Goal: Information Seeking & Learning: Learn about a topic

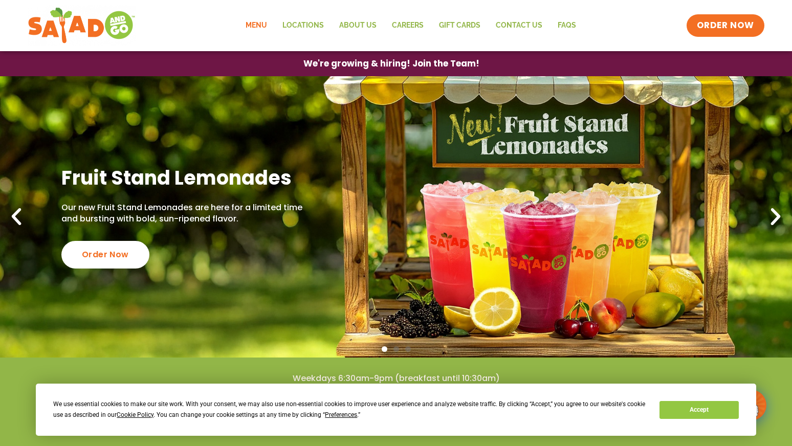
click at [257, 27] on link "Menu" at bounding box center [256, 26] width 37 height 24
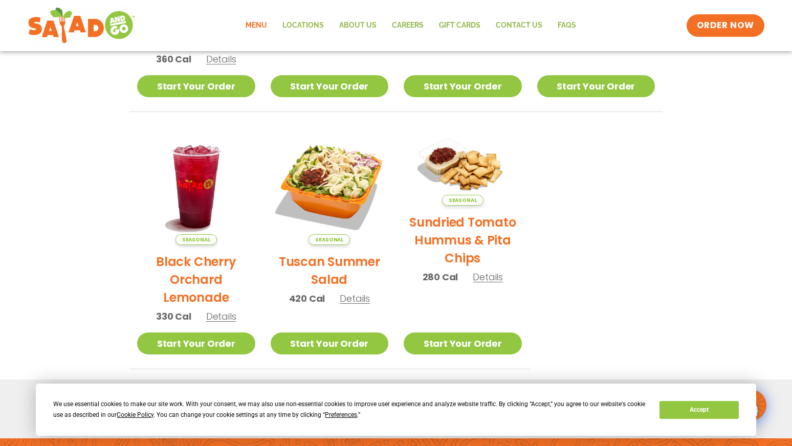
scroll to position [421, 0]
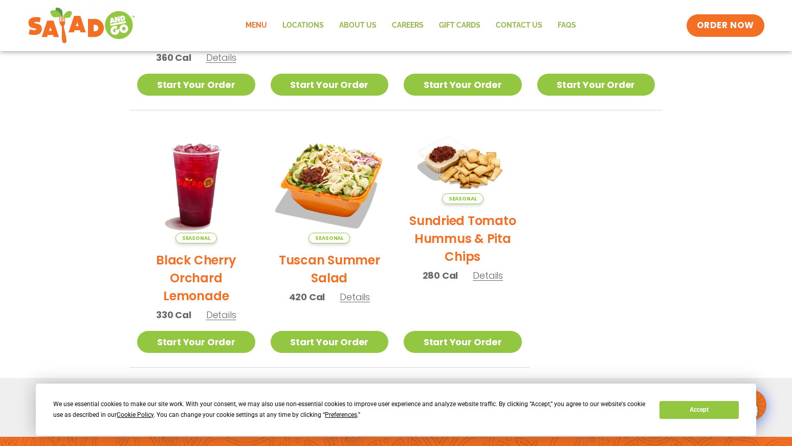
click at [353, 305] on div "Seasonal Tuscan Summer Salad 420 Cal Details" at bounding box center [330, 220] width 118 height 188
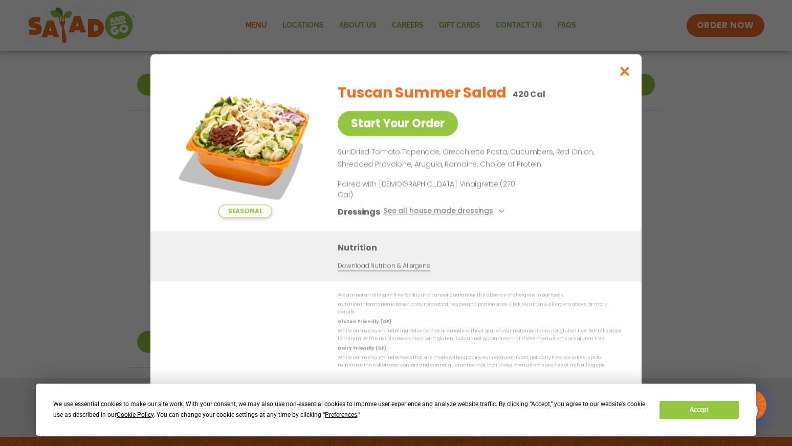
click at [625, 77] on icon "Close modal" at bounding box center [625, 71] width 13 height 11
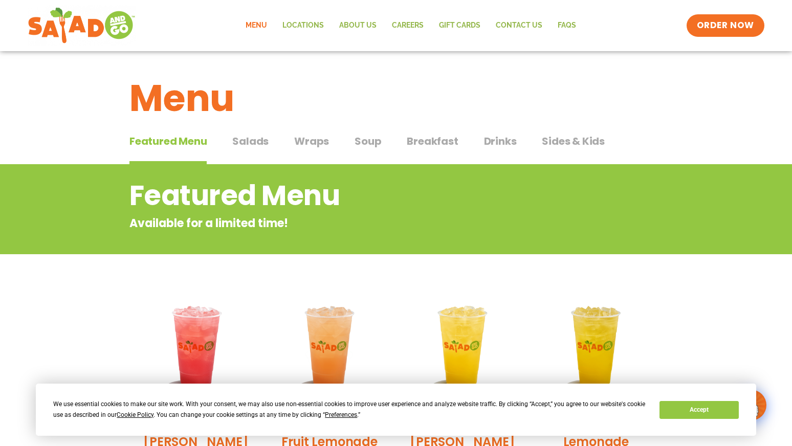
scroll to position [0, 0]
click at [257, 141] on span "Salads" at bounding box center [250, 141] width 36 height 15
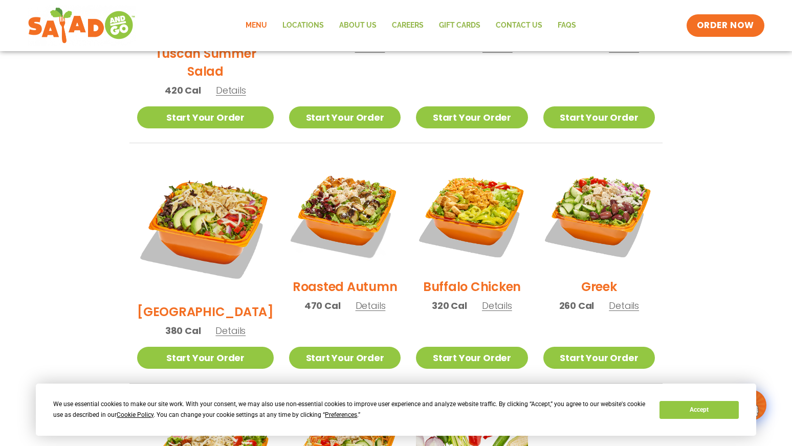
scroll to position [442, 0]
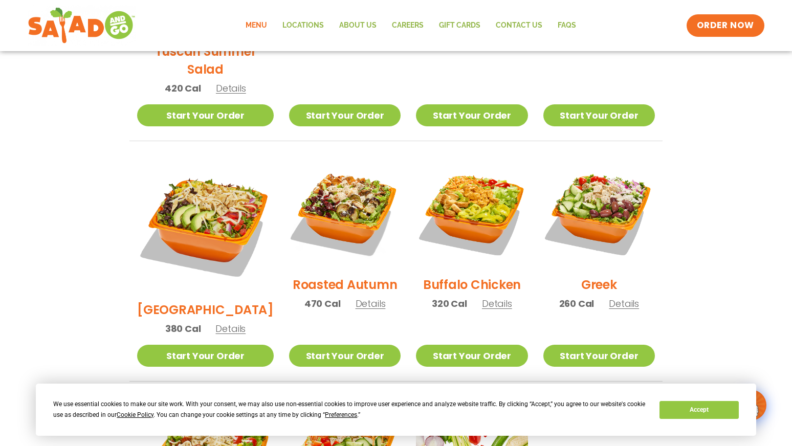
click at [343, 299] on div "Roasted Autumn 470 Cal Details" at bounding box center [345, 238] width 112 height 163
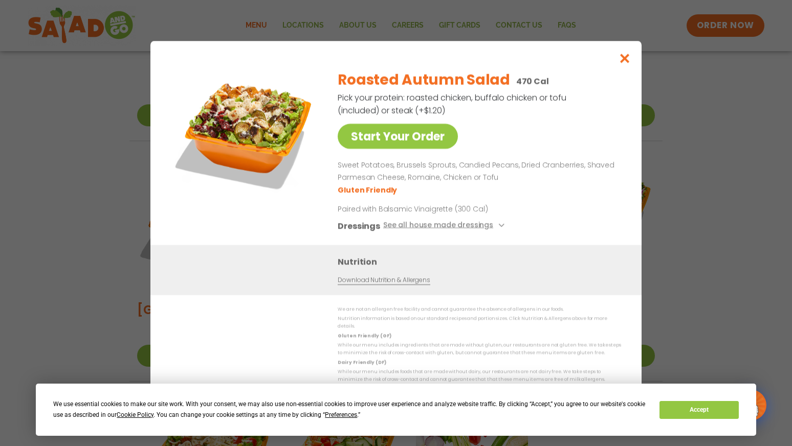
click at [624, 62] on icon "Close modal" at bounding box center [625, 58] width 13 height 11
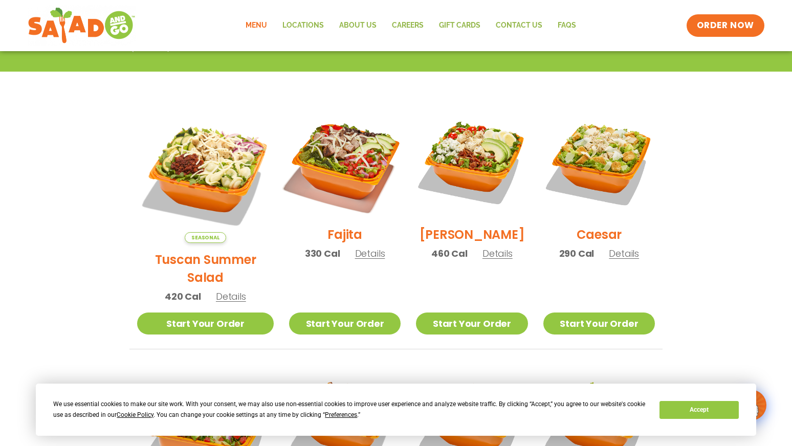
scroll to position [225, 0]
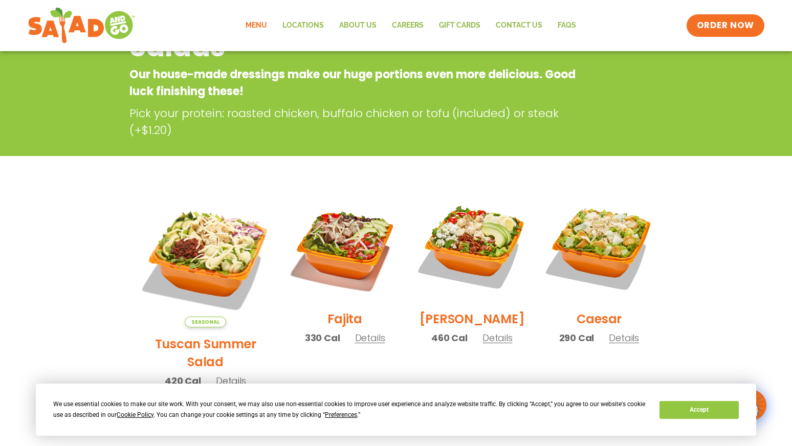
scroll to position [149, 0]
